Goal: Task Accomplishment & Management: Use online tool/utility

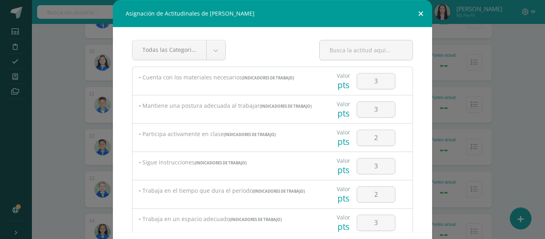
click at [423, 17] on button at bounding box center [421, 13] width 23 height 27
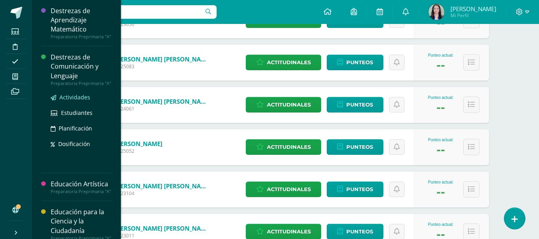
click at [75, 101] on span "Actividades" at bounding box center [74, 97] width 31 height 8
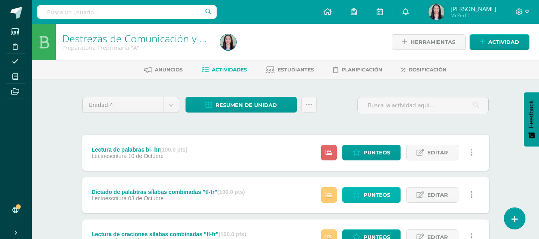
click at [363, 200] on link "Punteos" at bounding box center [372, 195] width 58 height 16
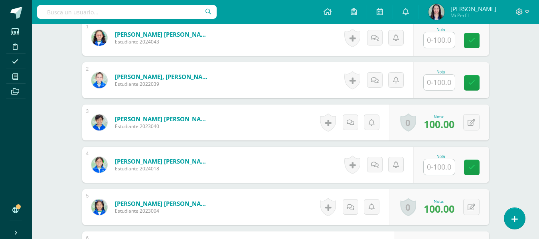
scroll to position [258, 0]
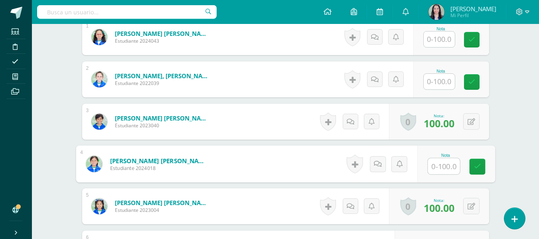
click at [441, 172] on input "text" at bounding box center [444, 166] width 32 height 16
type input "100"
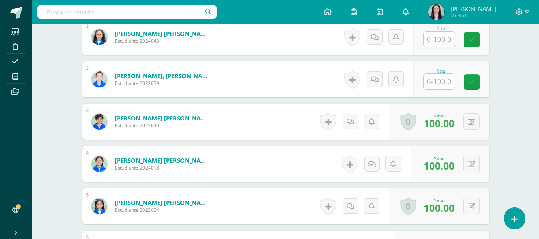
scroll to position [259, 0]
